Goal: Transaction & Acquisition: Download file/media

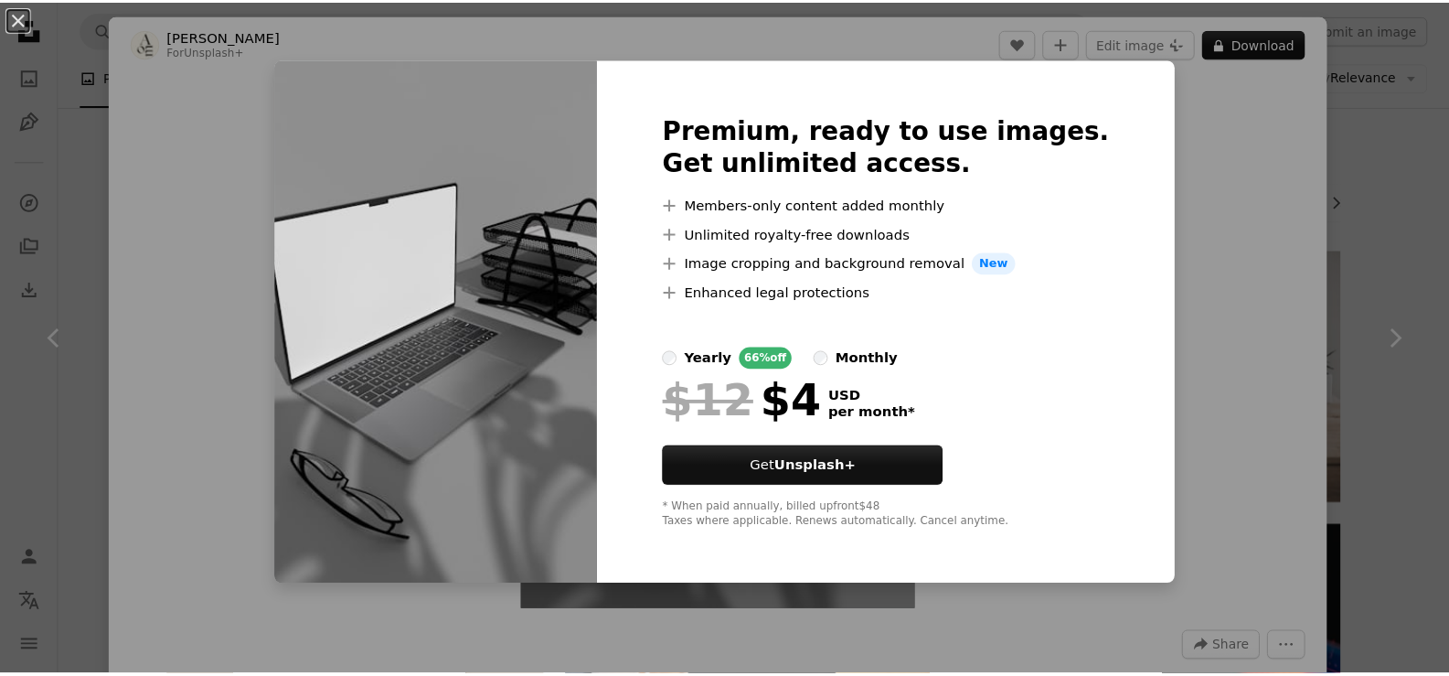
scroll to position [914, 0]
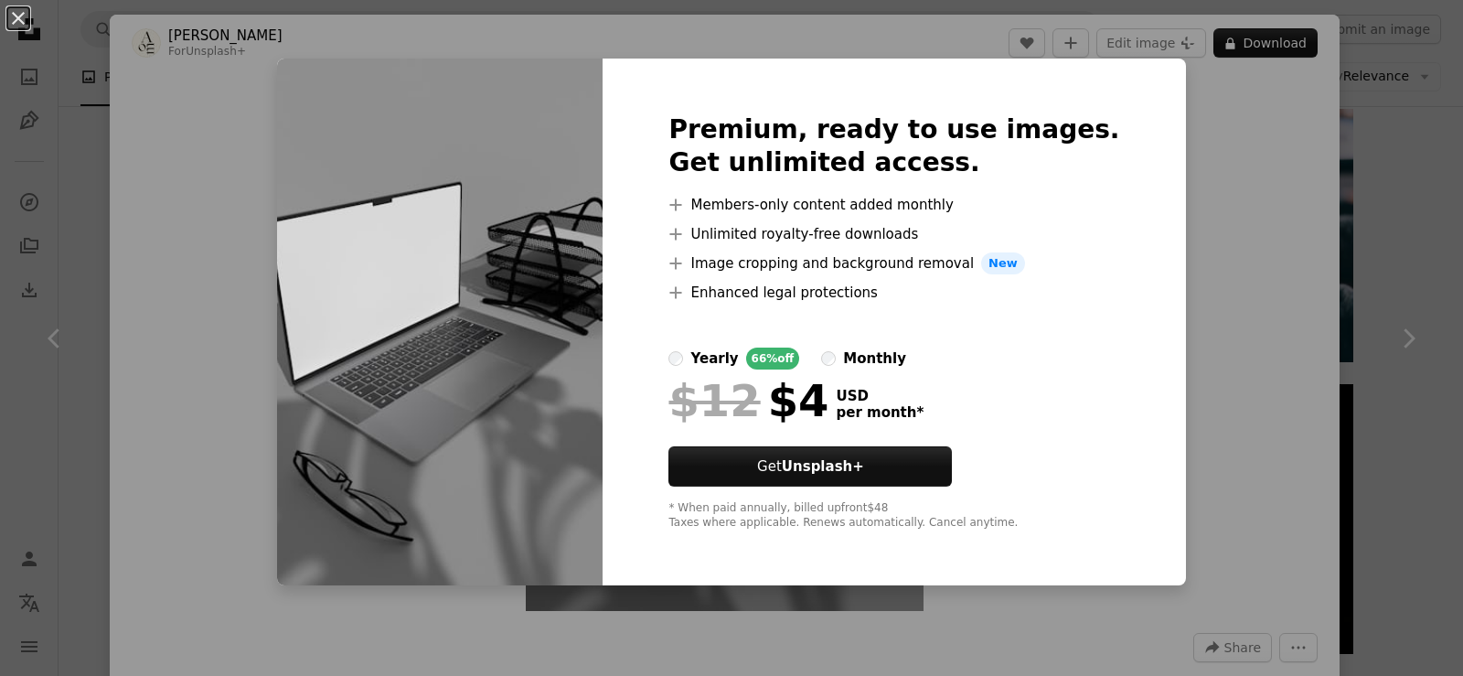
click at [905, 352] on div "monthly" at bounding box center [874, 358] width 63 height 22
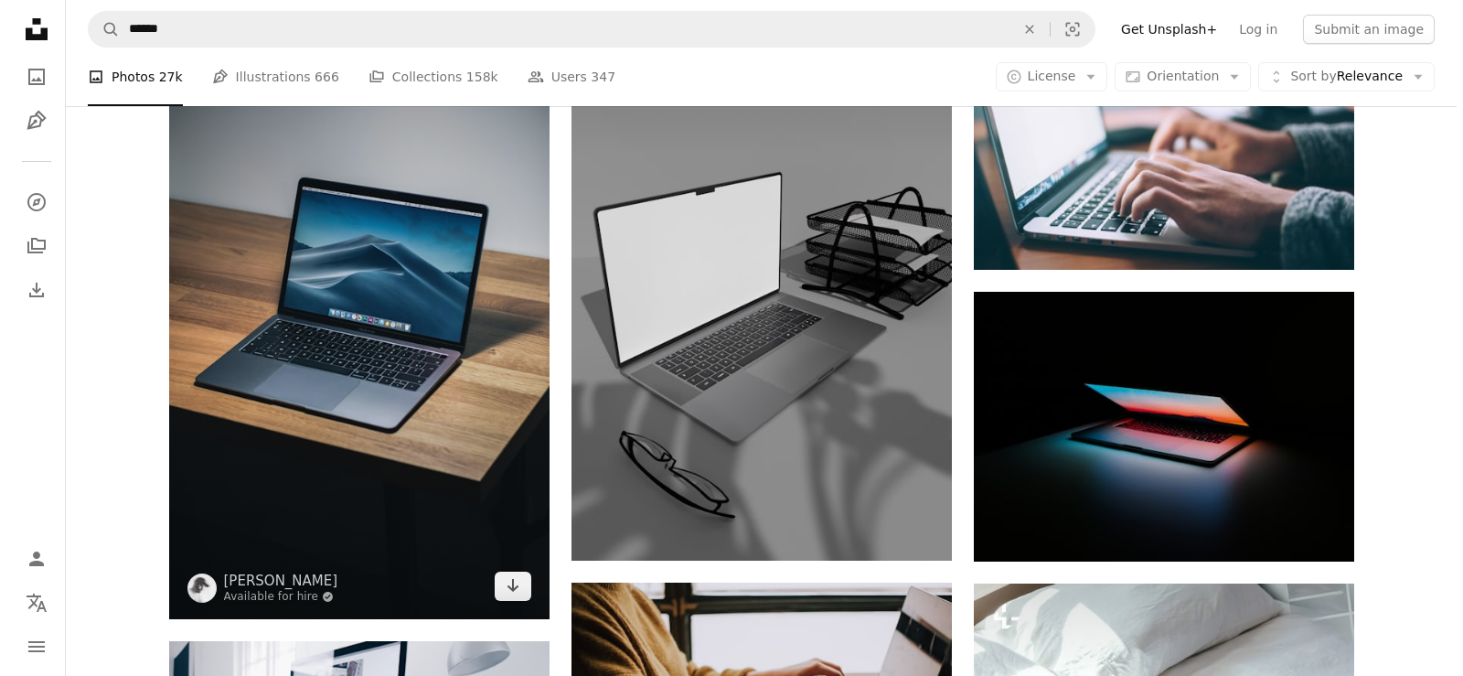
scroll to position [1006, 0]
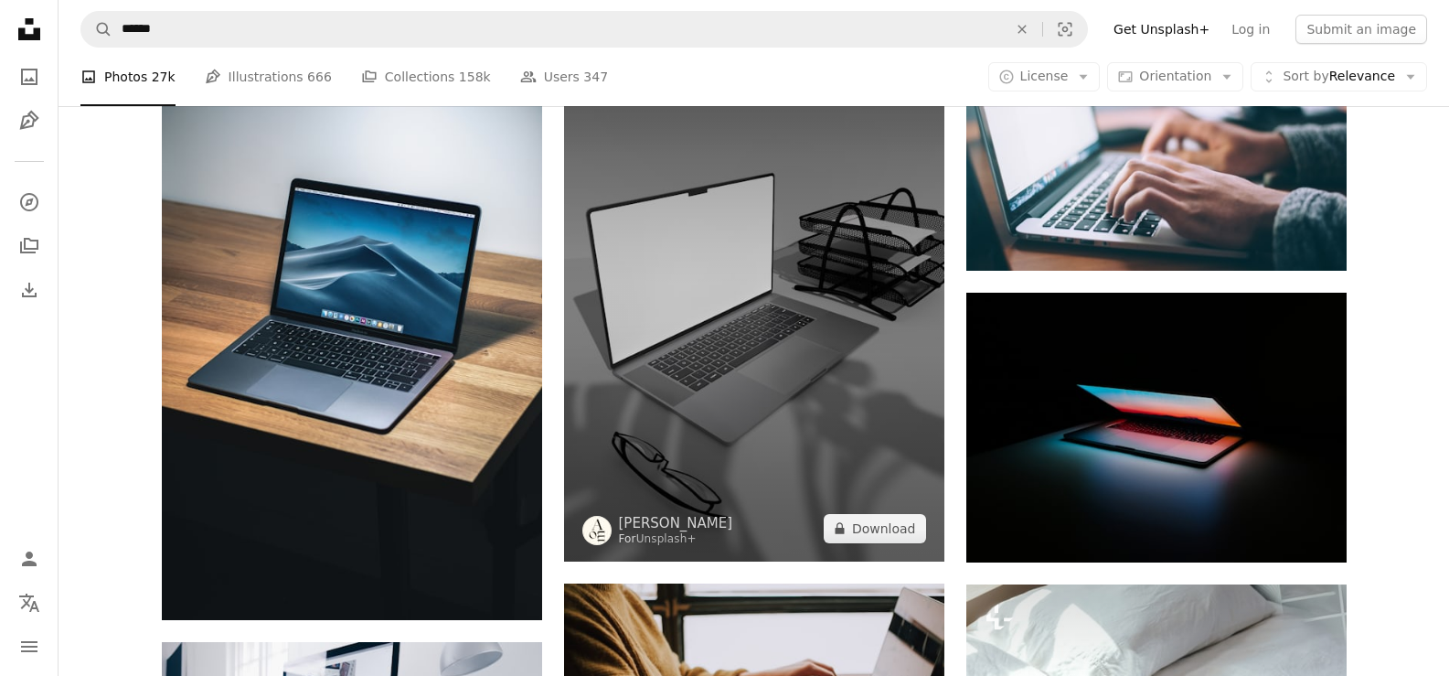
click at [843, 289] on img at bounding box center [754, 307] width 380 height 507
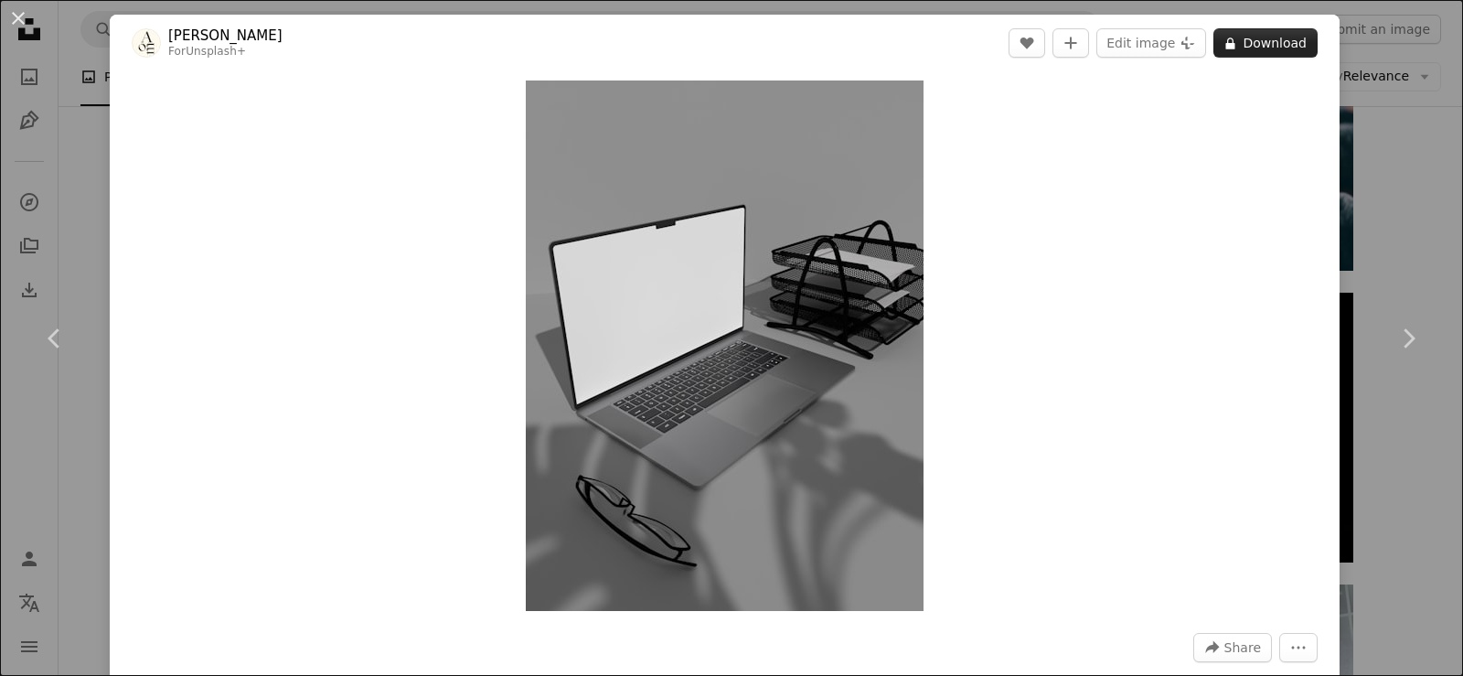
click at [1233, 39] on button "A lock Download" at bounding box center [1265, 42] width 104 height 29
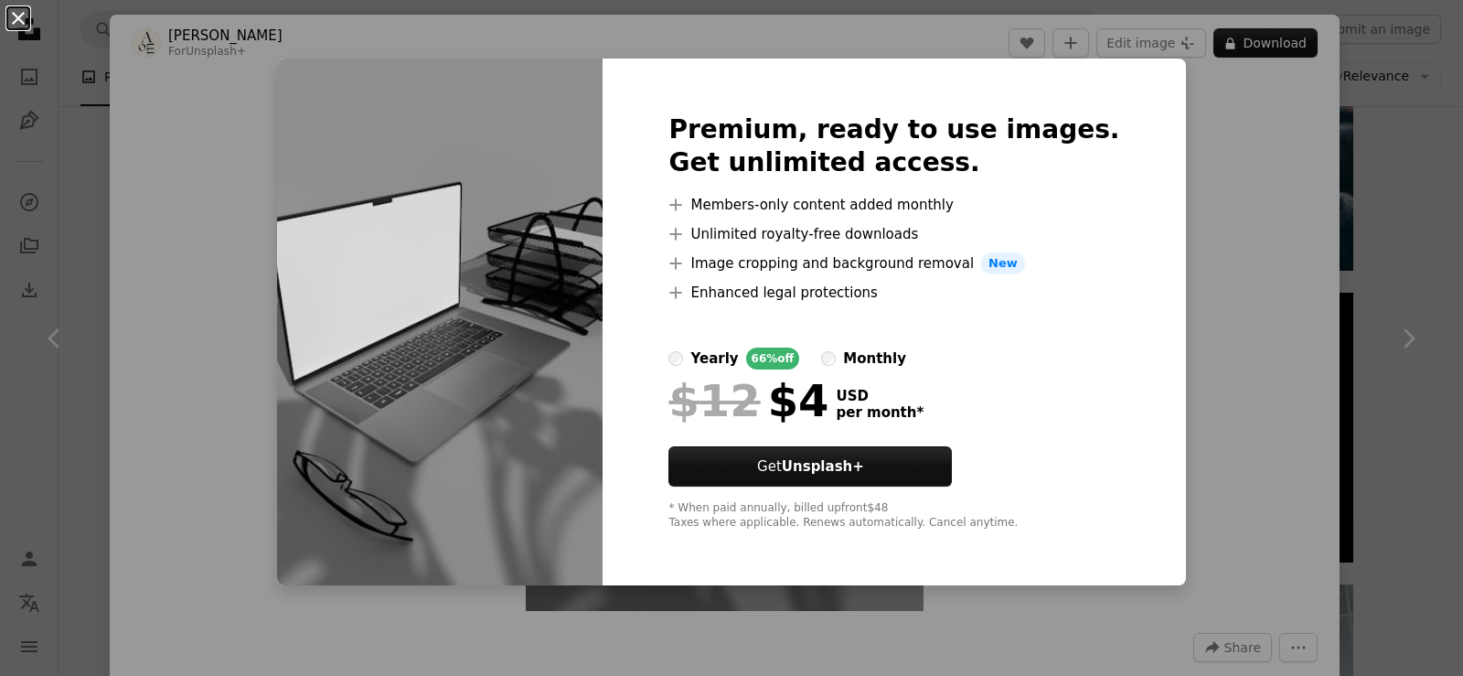
click at [14, 16] on button "An X shape" at bounding box center [18, 18] width 22 height 22
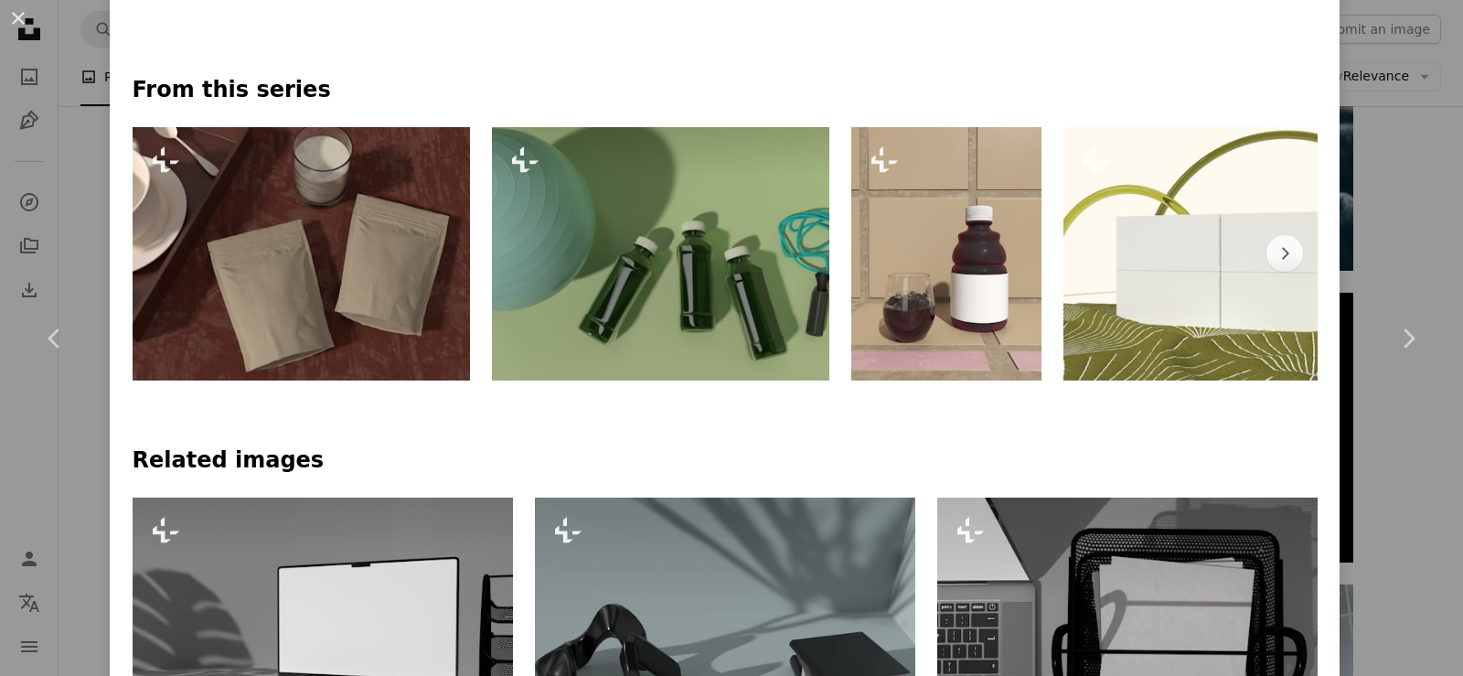
scroll to position [823, 0]
